Goal: Task Accomplishment & Management: Manage account settings

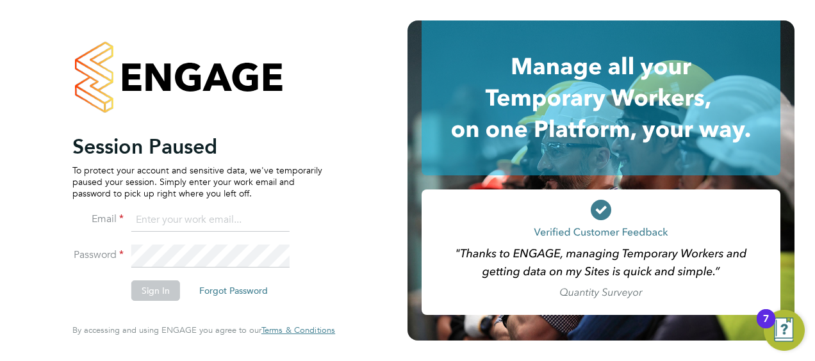
click at [144, 215] on input at bounding box center [210, 220] width 158 height 23
click at [155, 214] on input "sa" at bounding box center [210, 220] width 158 height 23
click at [261, 219] on input "simon.ward@apleona.com" at bounding box center [210, 220] width 158 height 23
type input "s"
click at [258, 218] on input at bounding box center [210, 220] width 158 height 23
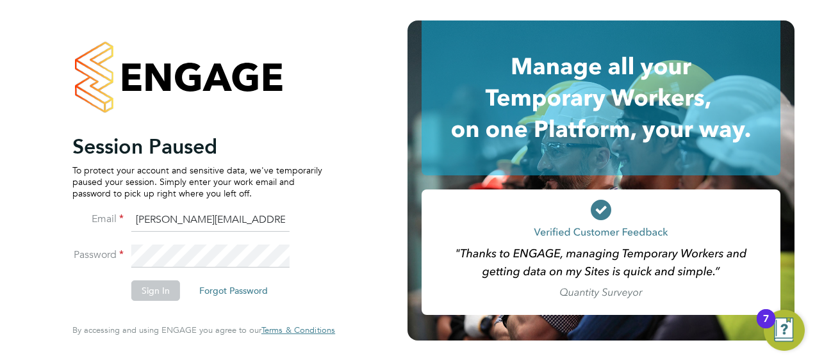
type input "sara.blatcher@apleona.com"
click at [160, 288] on button "Sign In" at bounding box center [155, 291] width 49 height 21
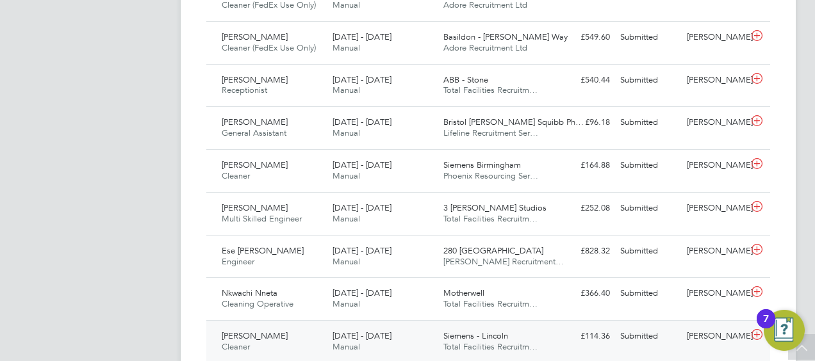
click at [360, 335] on span "[DATE] - [DATE]" at bounding box center [362, 336] width 59 height 11
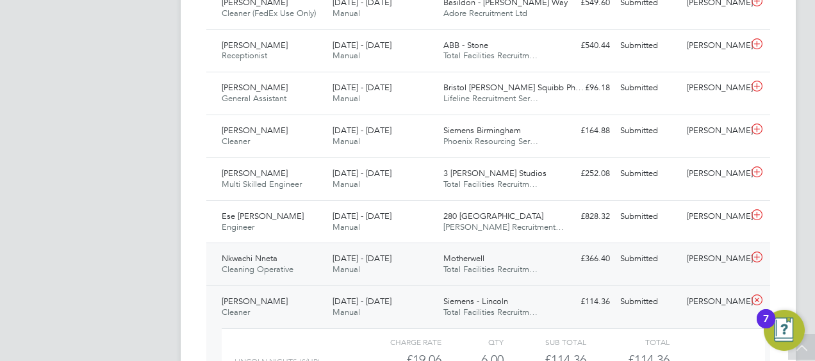
scroll to position [513, 0]
